Goal: Transaction & Acquisition: Download file/media

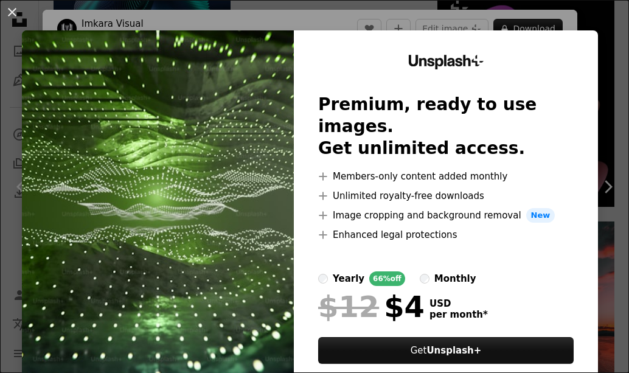
scroll to position [12773, 0]
click at [17, 19] on button "An X shape" at bounding box center [12, 12] width 15 height 15
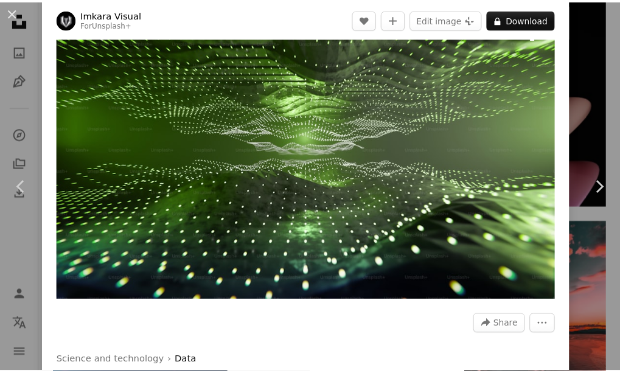
scroll to position [61, 0]
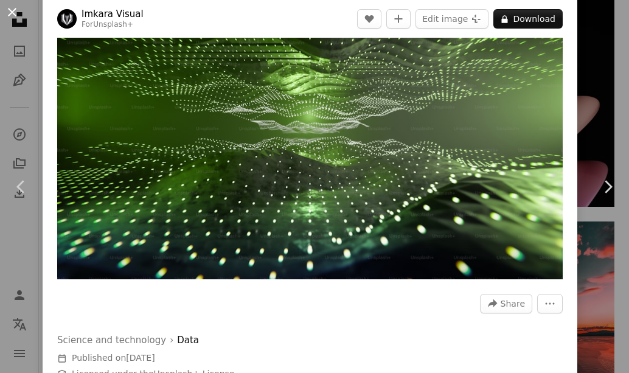
click at [12, 18] on button "An X shape" at bounding box center [12, 12] width 15 height 15
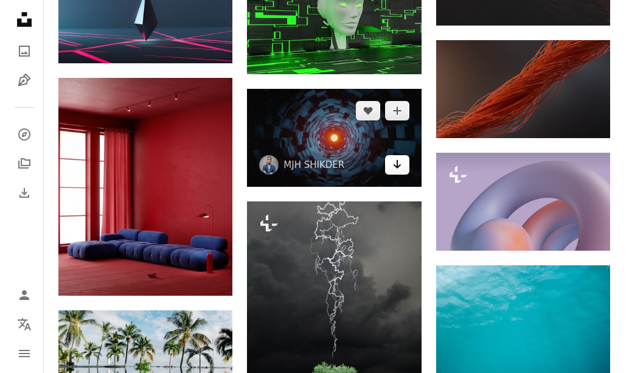
scroll to position [12956, 0]
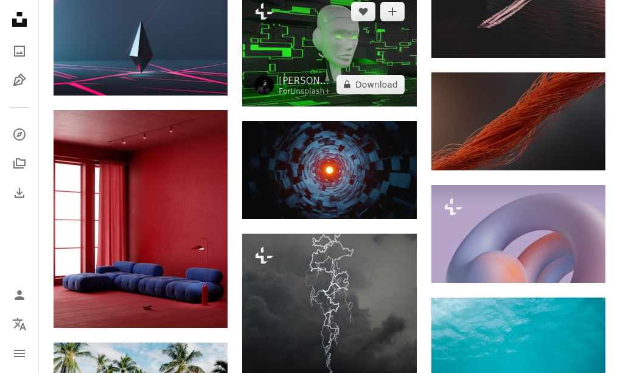
click at [354, 64] on img at bounding box center [329, 48] width 174 height 116
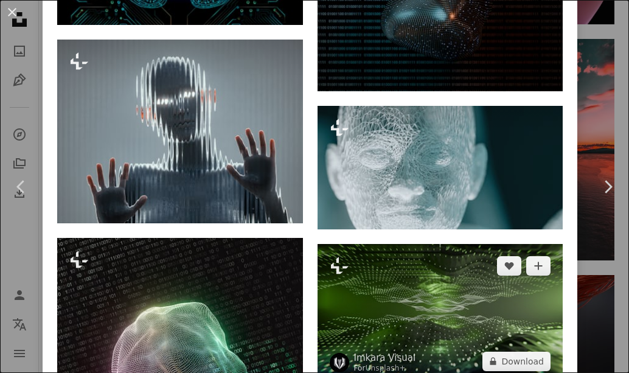
scroll to position [1703, 0]
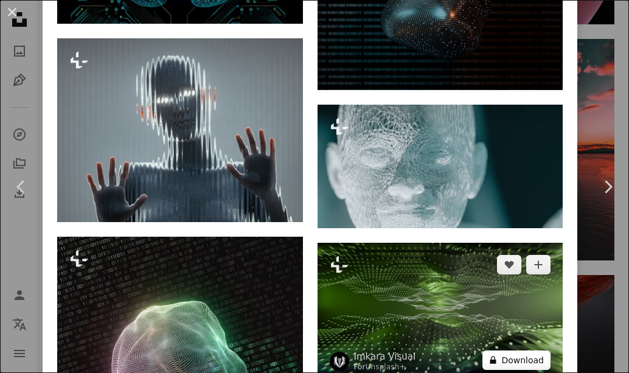
click at [512, 350] on button "A lock Download" at bounding box center [516, 359] width 68 height 19
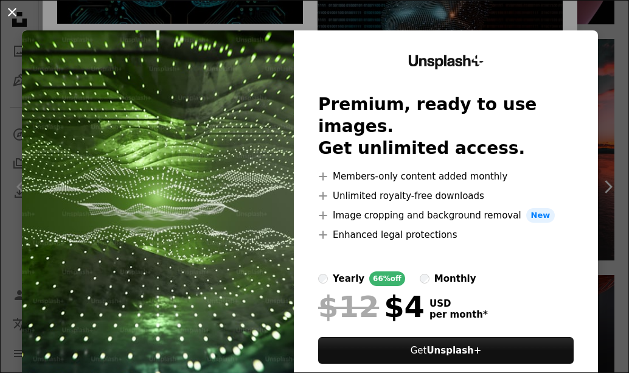
click at [14, 17] on button "An X shape" at bounding box center [12, 12] width 15 height 15
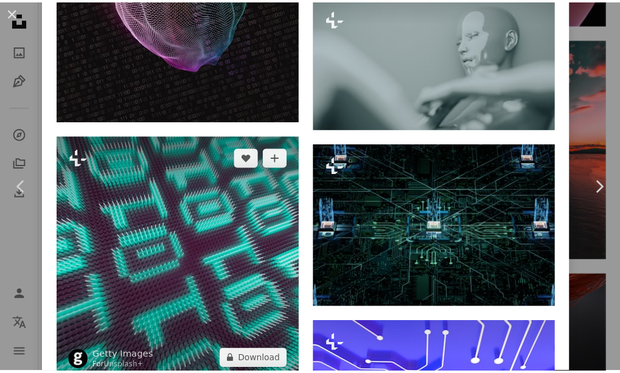
scroll to position [2129, 0]
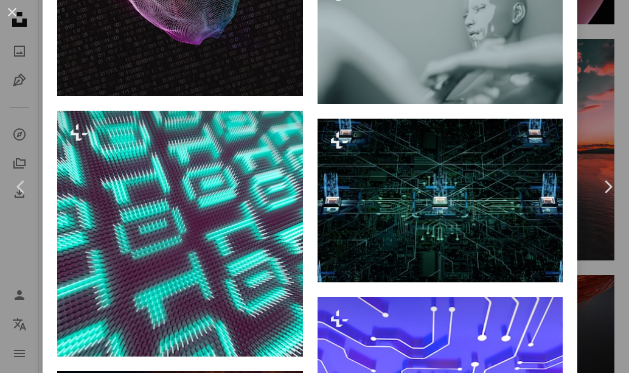
click at [6, 16] on button "An X shape" at bounding box center [12, 12] width 15 height 15
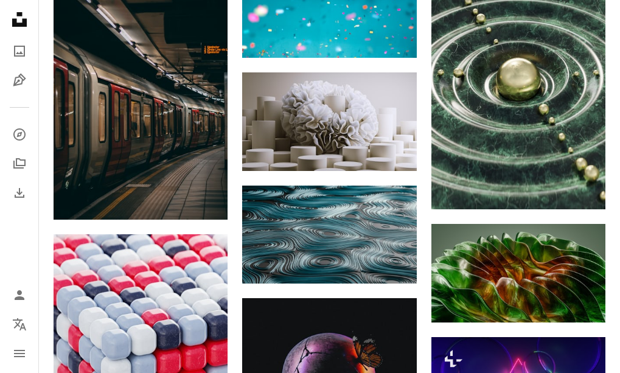
scroll to position [14172, 0]
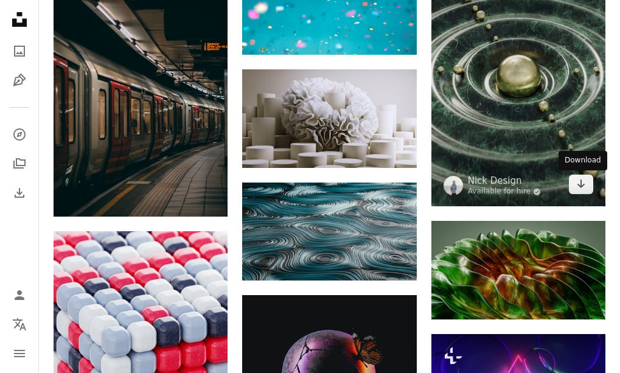
click at [576, 168] on div "Download" at bounding box center [582, 160] width 49 height 19
click at [585, 182] on icon "Arrow pointing down" at bounding box center [581, 183] width 10 height 15
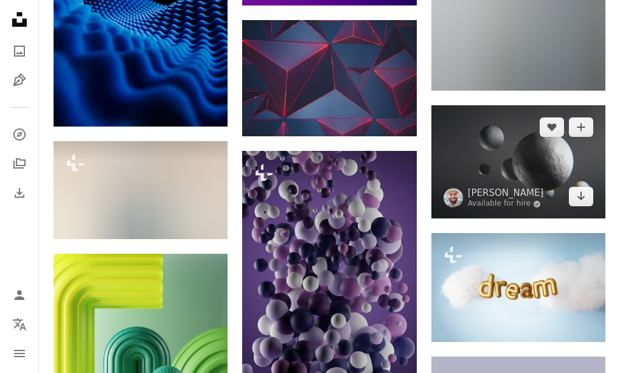
scroll to position [18187, 0]
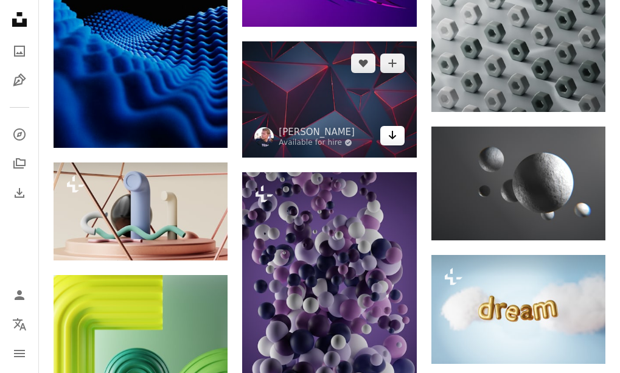
click at [394, 139] on icon "Arrow pointing down" at bounding box center [392, 135] width 10 height 15
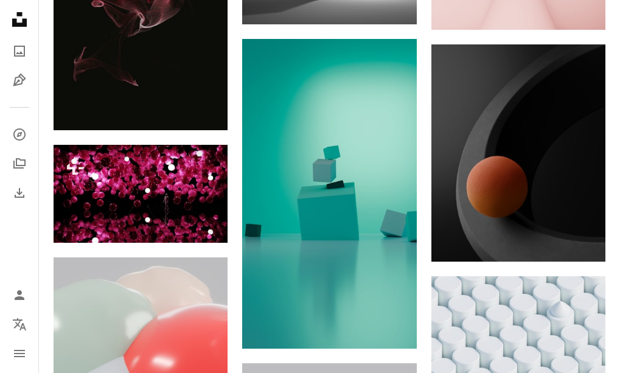
scroll to position [21471, 0]
